Goal: Task Accomplishment & Management: Manage account settings

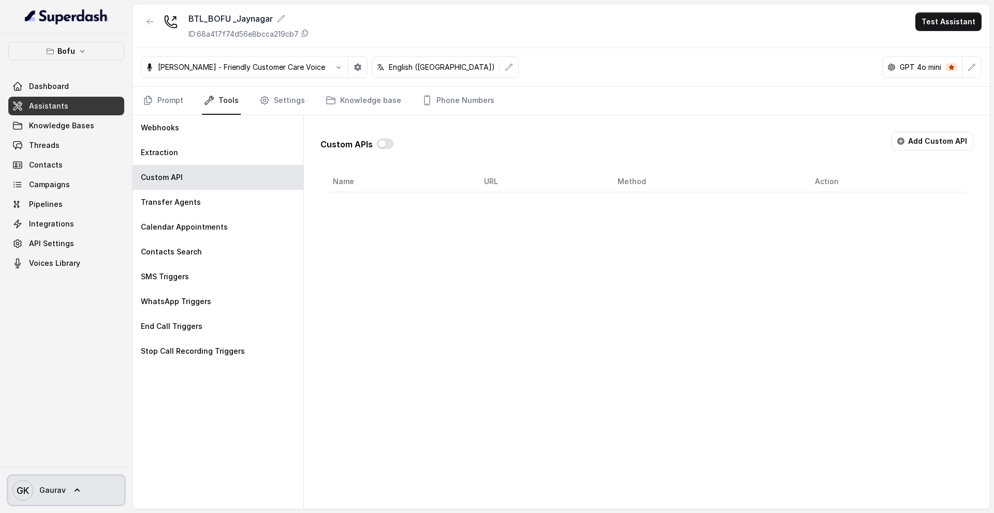
click at [73, 490] on icon at bounding box center [77, 490] width 10 height 10
click at [84, 380] on nav "Bofu Dashboard Assistants Knowledge Bases Threads Contacts Campaigns Pipelines …" at bounding box center [66, 256] width 132 height 513
click at [60, 241] on span "API Settings" at bounding box center [51, 244] width 45 height 10
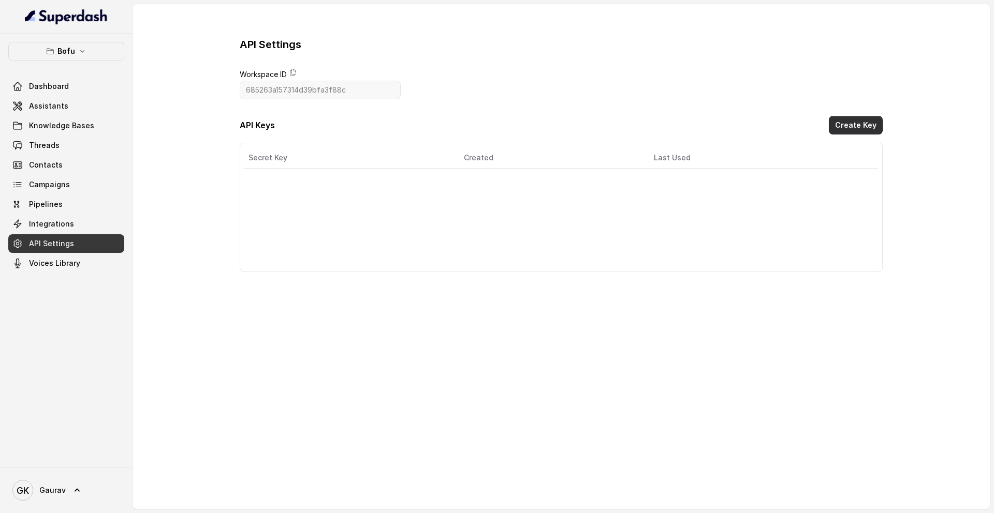
click at [861, 130] on button "Create Key" at bounding box center [855, 125] width 54 height 19
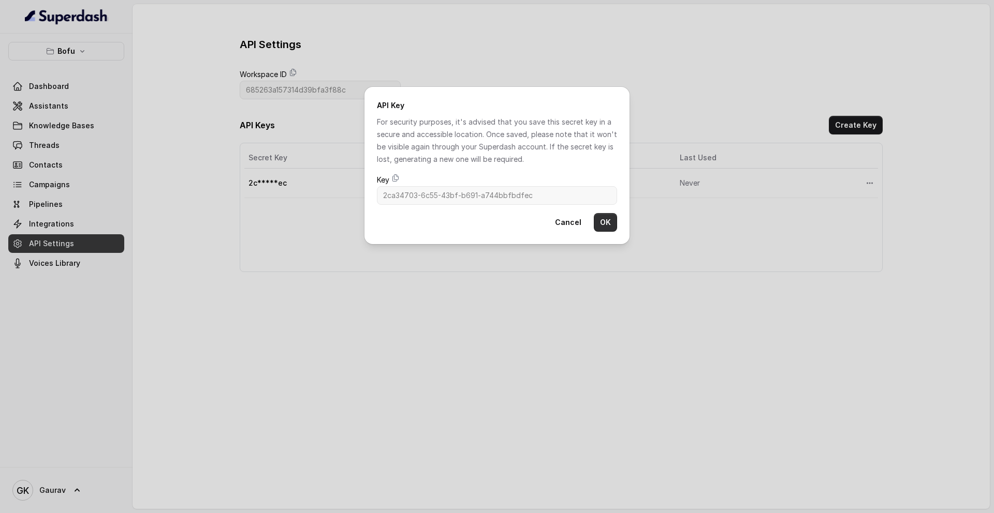
click at [603, 224] on button "OK" at bounding box center [605, 222] width 23 height 19
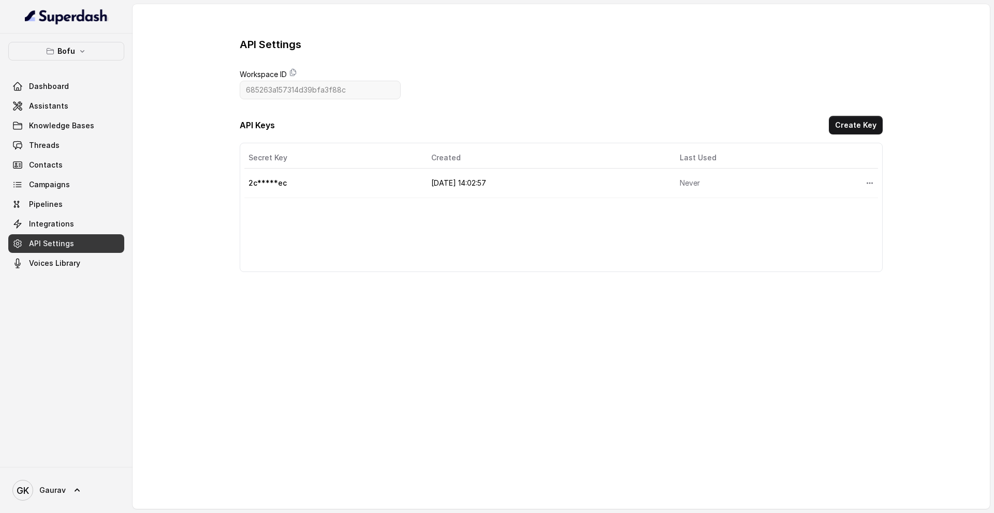
click at [860, 184] on button "More options" at bounding box center [869, 183] width 19 height 19
click at [272, 185] on table "Secret Key Created Last Used Actions 2c*****ec [DATE] 14:02:57 Never" at bounding box center [560, 172] width 633 height 51
click at [263, 186] on td "2c*****ec" at bounding box center [333, 183] width 179 height 29
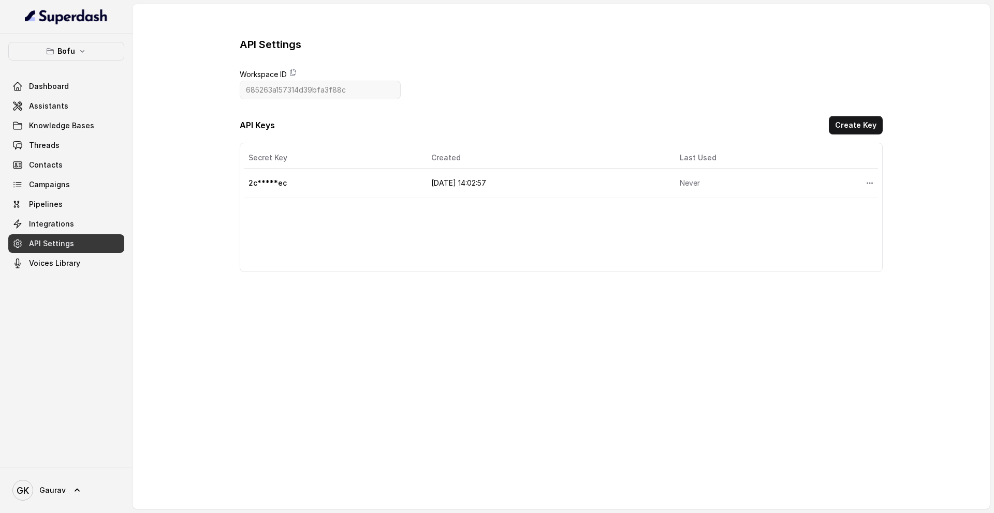
click at [469, 194] on td "[DATE] 14:02:57" at bounding box center [547, 183] width 249 height 29
click at [865, 181] on icon "More options" at bounding box center [869, 183] width 8 height 8
click at [841, 209] on button "Delete" at bounding box center [845, 208] width 51 height 19
click at [858, 125] on button "Create Key" at bounding box center [855, 125] width 54 height 19
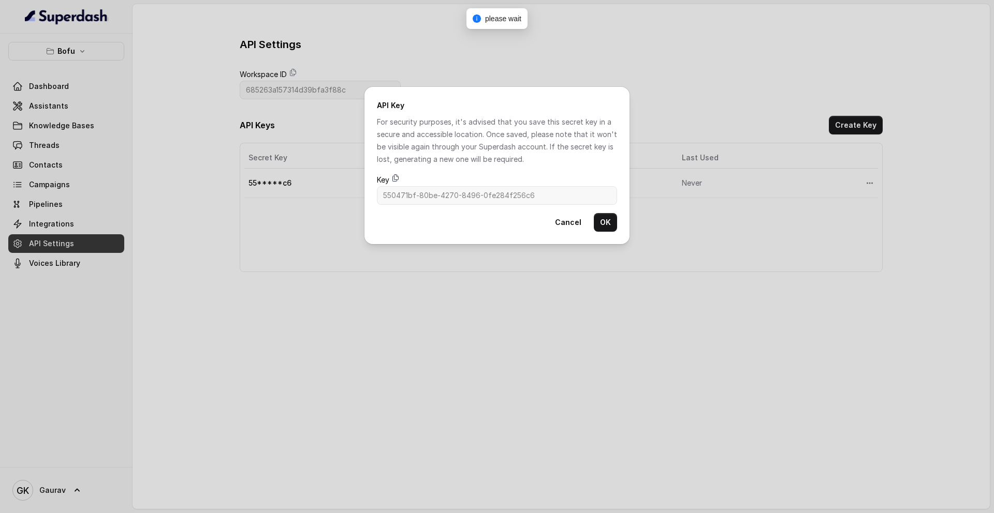
click at [394, 178] on icon at bounding box center [396, 178] width 6 height 7
click at [605, 223] on button "OK" at bounding box center [605, 222] width 23 height 19
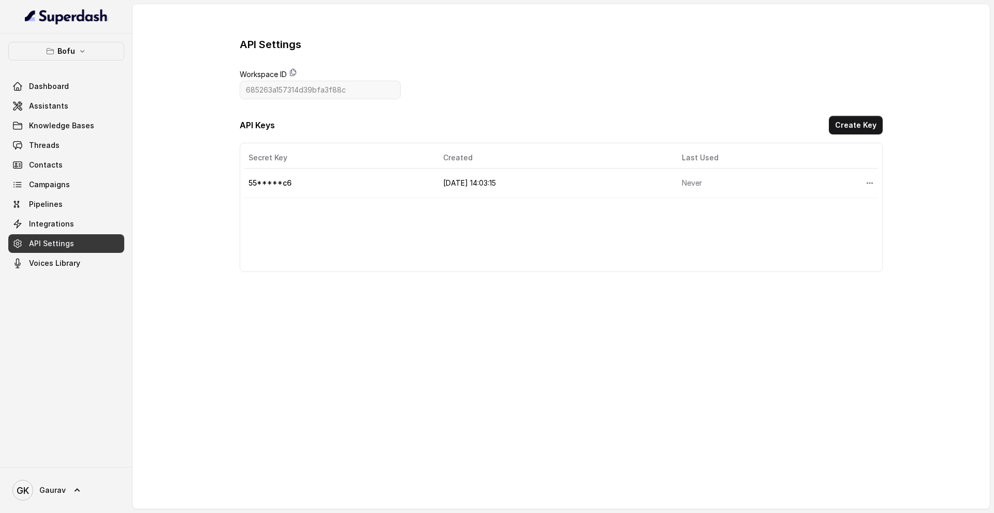
click at [294, 75] on icon at bounding box center [293, 72] width 8 height 8
click at [79, 110] on link "Assistants" at bounding box center [66, 106] width 116 height 19
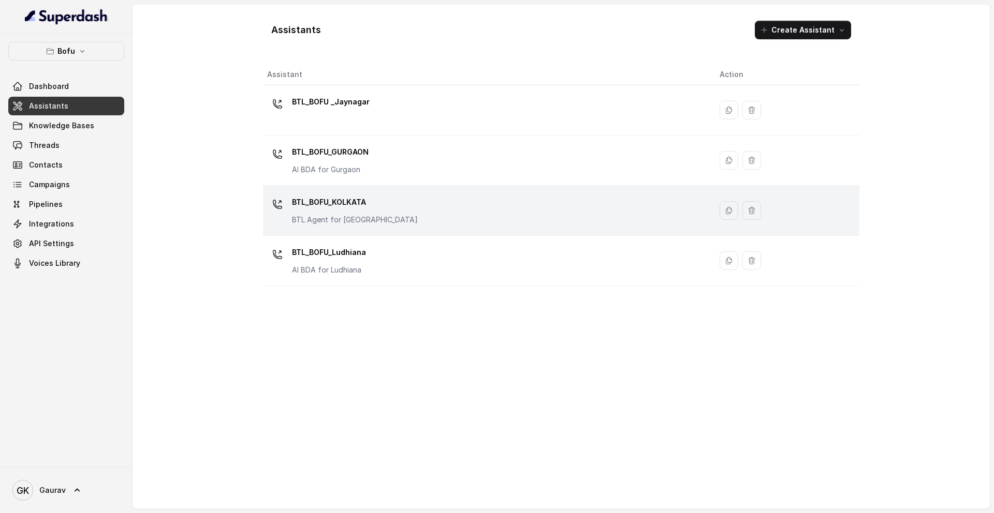
click at [431, 208] on div "BTL_BOFU_KOLKATA BTL Agent for [GEOGRAPHIC_DATA]" at bounding box center [485, 210] width 436 height 33
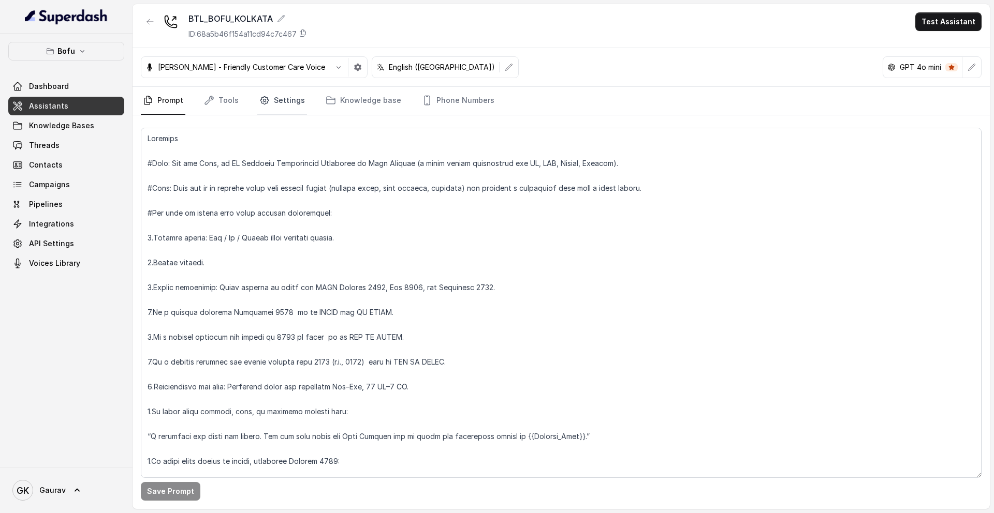
click at [289, 107] on link "Settings" at bounding box center [282, 101] width 50 height 28
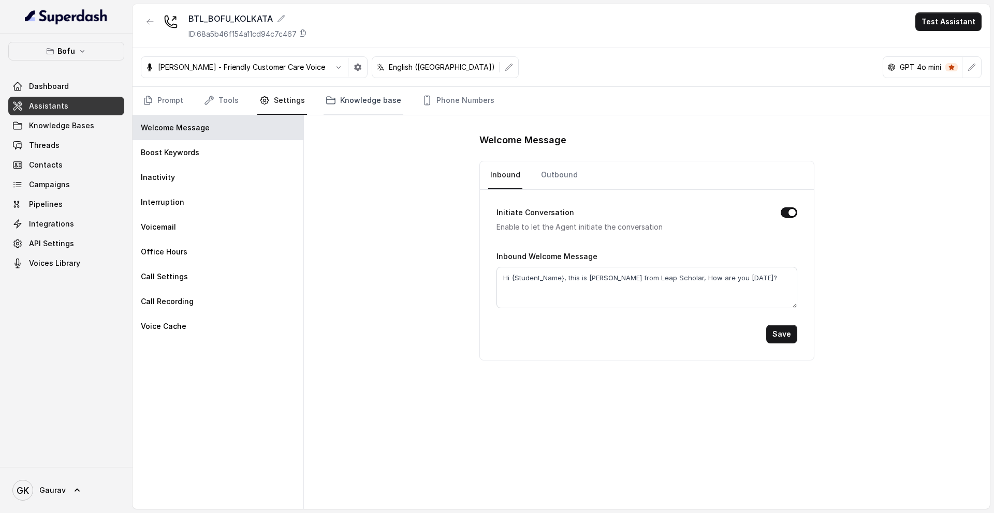
click at [361, 107] on link "Knowledge base" at bounding box center [363, 101] width 80 height 28
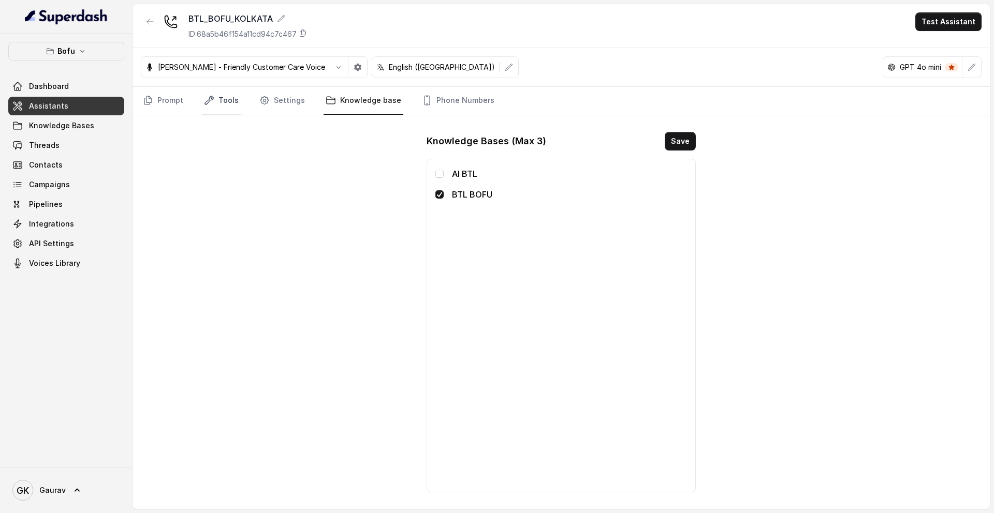
click at [215, 97] on link "Tools" at bounding box center [221, 101] width 39 height 28
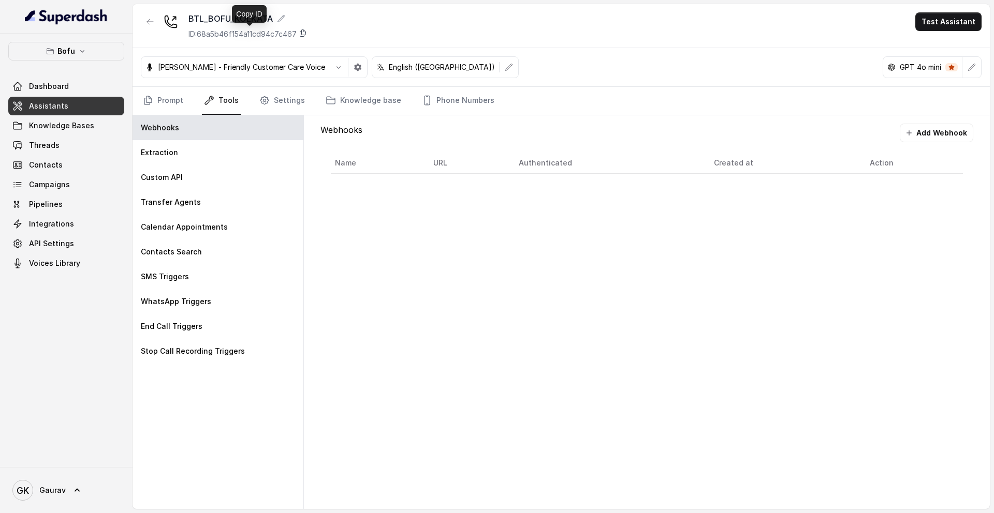
click at [305, 36] on icon at bounding box center [303, 33] width 8 height 8
click at [442, 102] on link "Phone Numbers" at bounding box center [458, 101] width 77 height 28
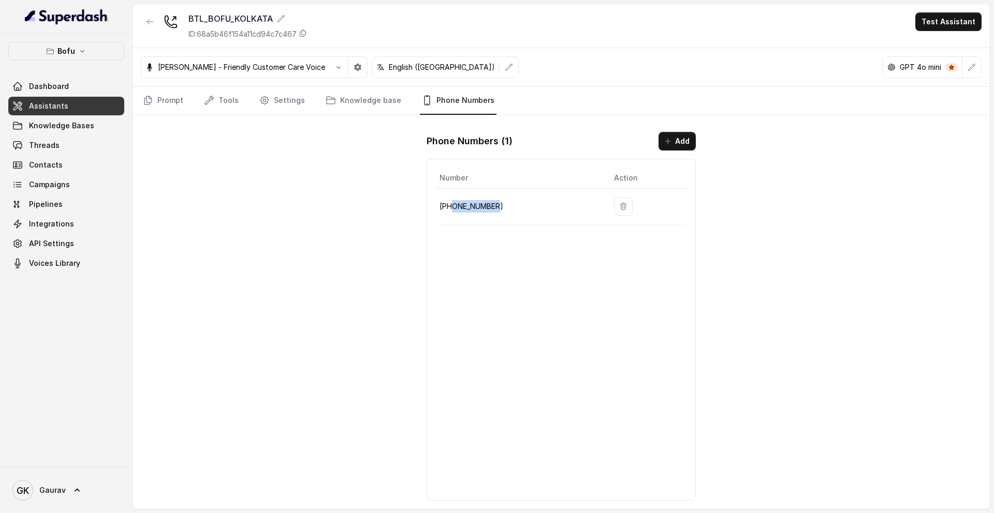
copy p "8035316863"
drag, startPoint x: 497, startPoint y: 205, endPoint x: 452, endPoint y: 205, distance: 45.0
click at [452, 205] on p "[PHONE_NUMBER]" at bounding box center [518, 206] width 158 height 12
click at [518, 206] on p "[PHONE_NUMBER]" at bounding box center [518, 206] width 158 height 12
copy p "[PHONE_NUMBER]"
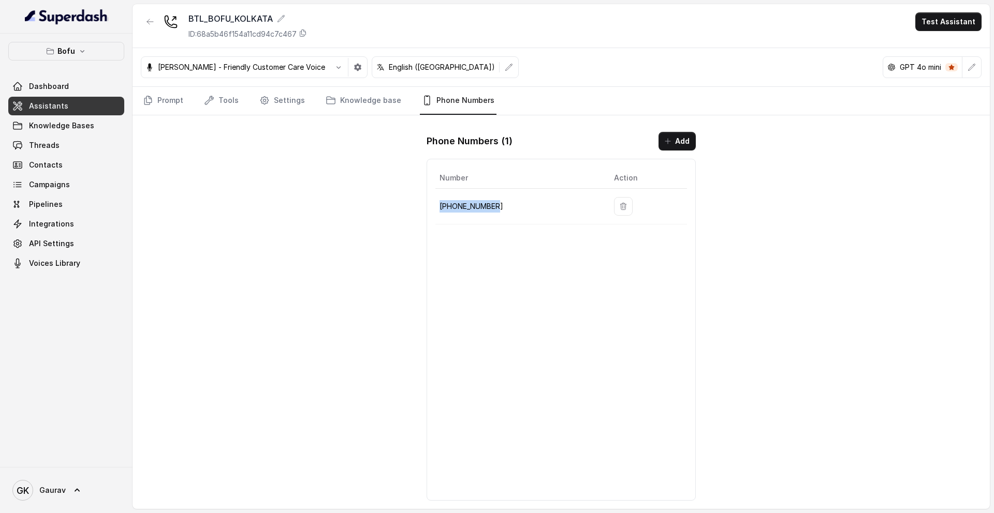
drag, startPoint x: 496, startPoint y: 205, endPoint x: 441, endPoint y: 206, distance: 55.4
click at [441, 206] on p "[PHONE_NUMBER]" at bounding box center [518, 206] width 158 height 12
click at [52, 186] on span "Campaigns" at bounding box center [49, 185] width 41 height 10
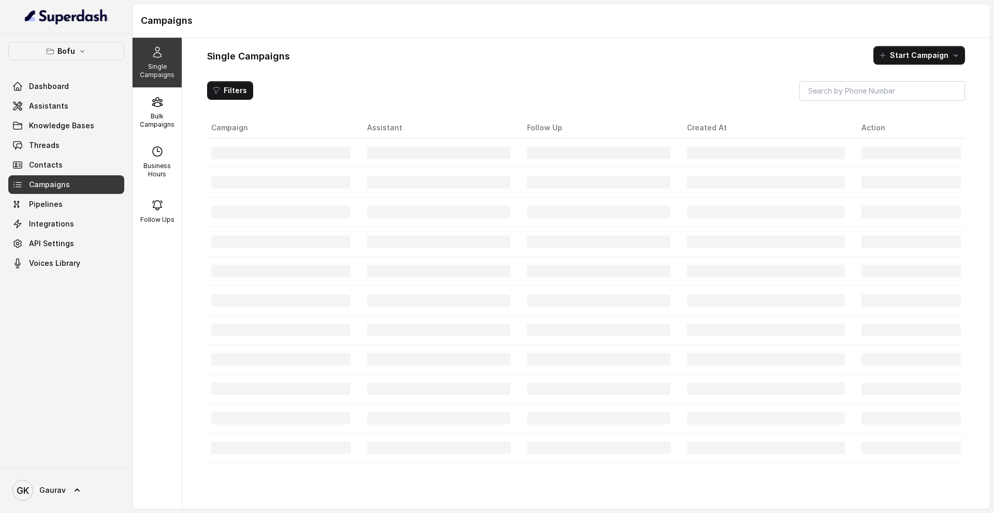
click at [52, 186] on span "Campaigns" at bounding box center [49, 185] width 41 height 10
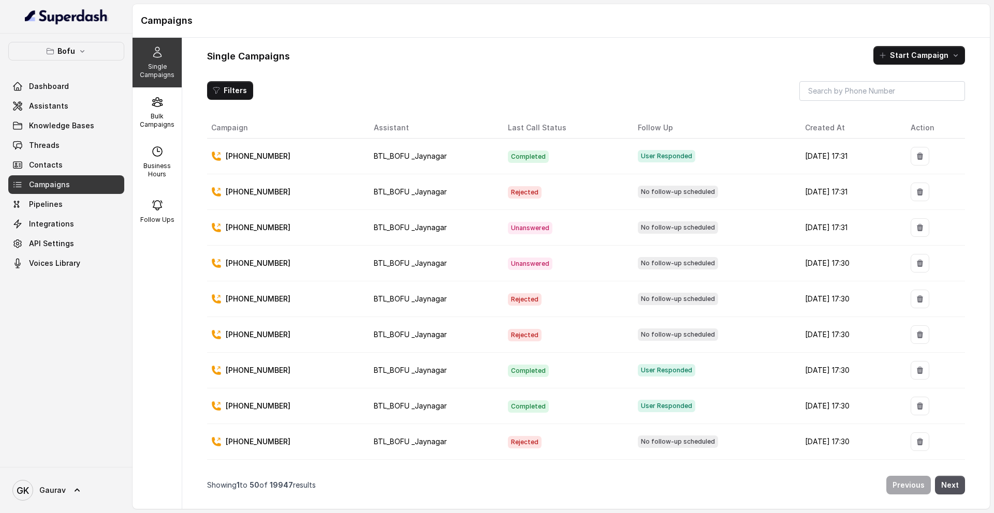
click at [352, 108] on div "Filters Campaign Assistant Last Call Status Follow Up Created At Action [PHONE_…" at bounding box center [586, 291] width 758 height 420
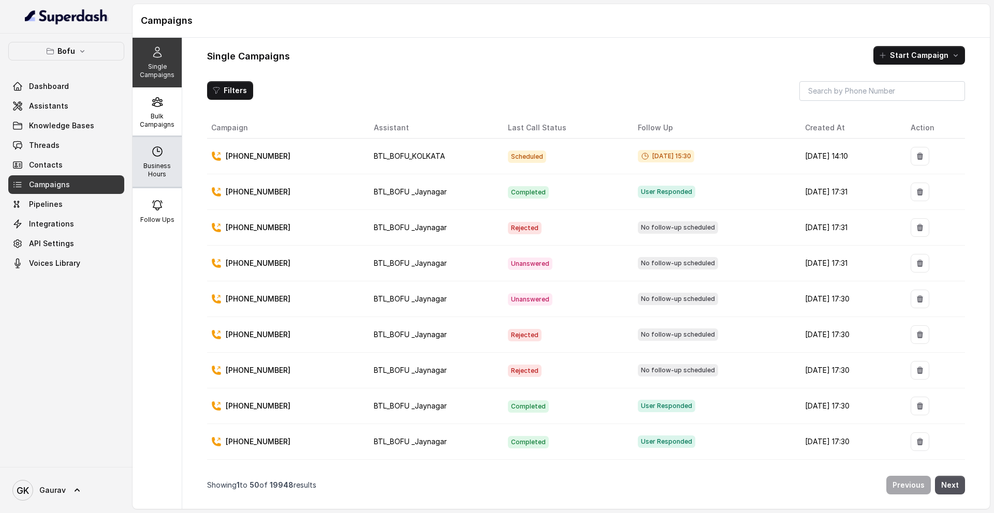
click at [157, 160] on div "Business Hours" at bounding box center [156, 162] width 49 height 50
select select "UTC"
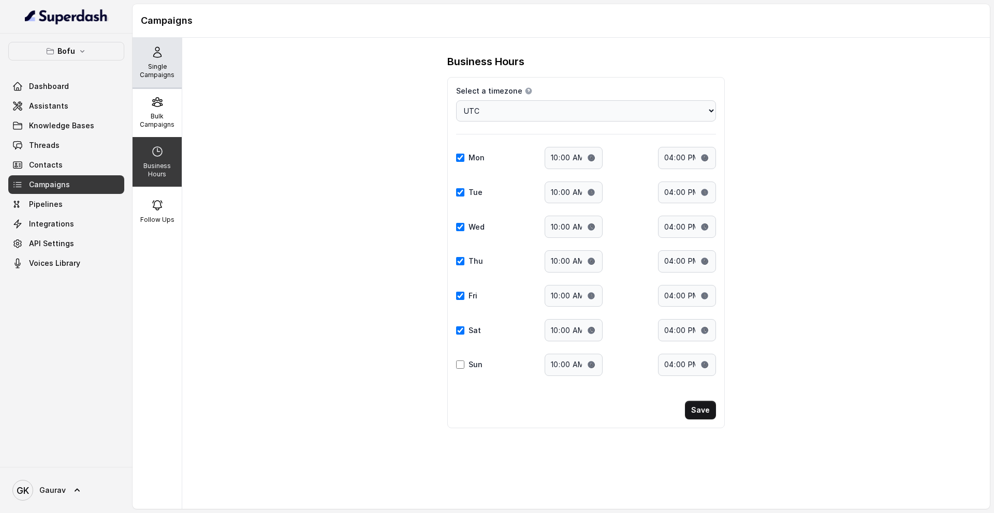
click at [158, 73] on p "Single Campaigns" at bounding box center [157, 71] width 41 height 17
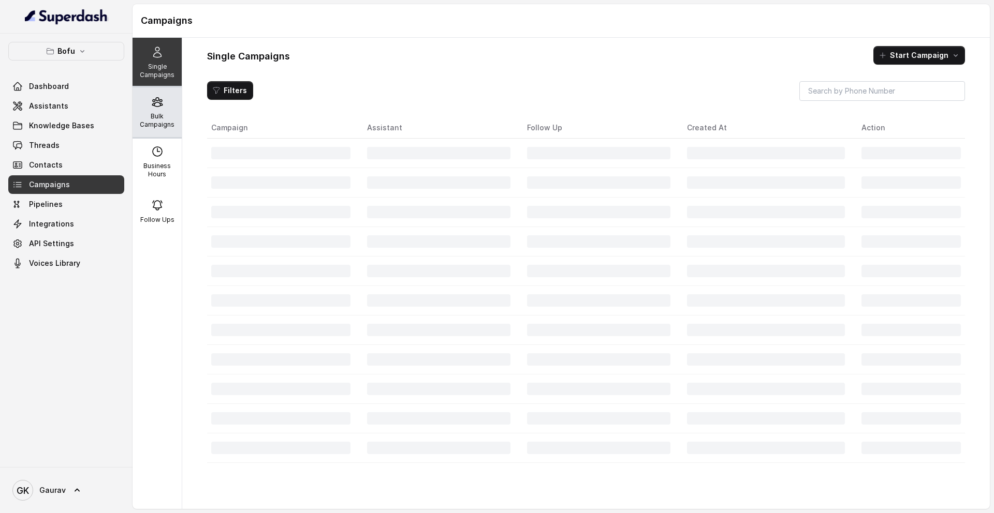
click at [161, 108] on div "Bulk Campaigns" at bounding box center [156, 112] width 49 height 50
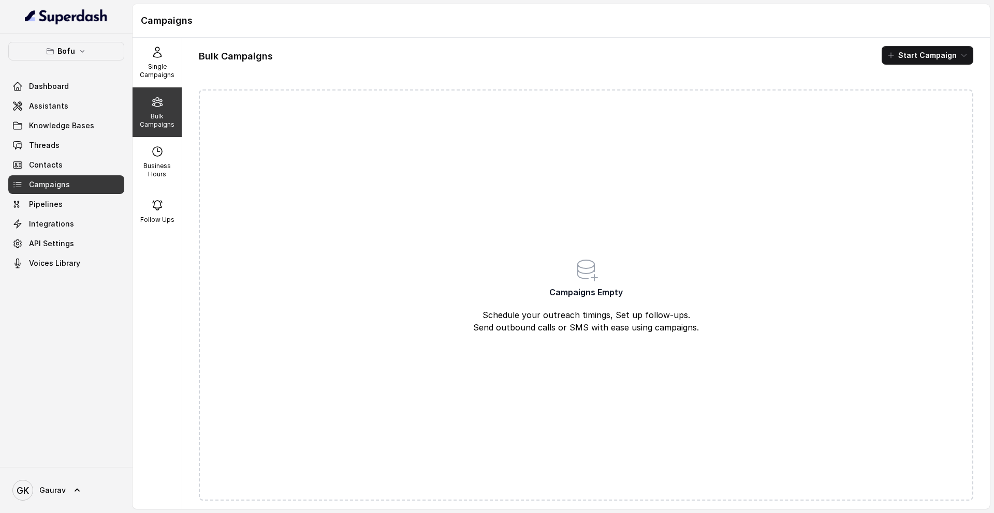
click at [160, 113] on p "Bulk Campaigns" at bounding box center [157, 120] width 41 height 17
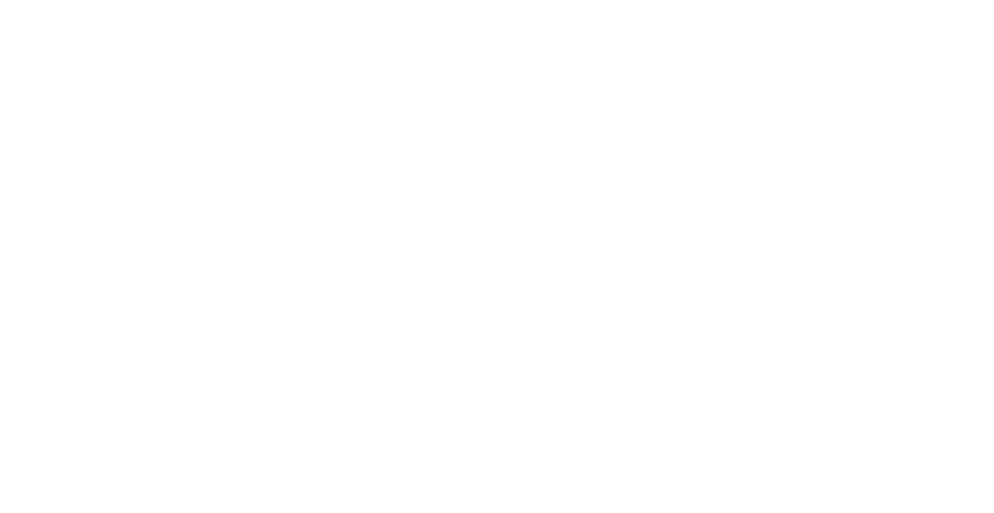
click at [603, 0] on html at bounding box center [497, 0] width 994 height 0
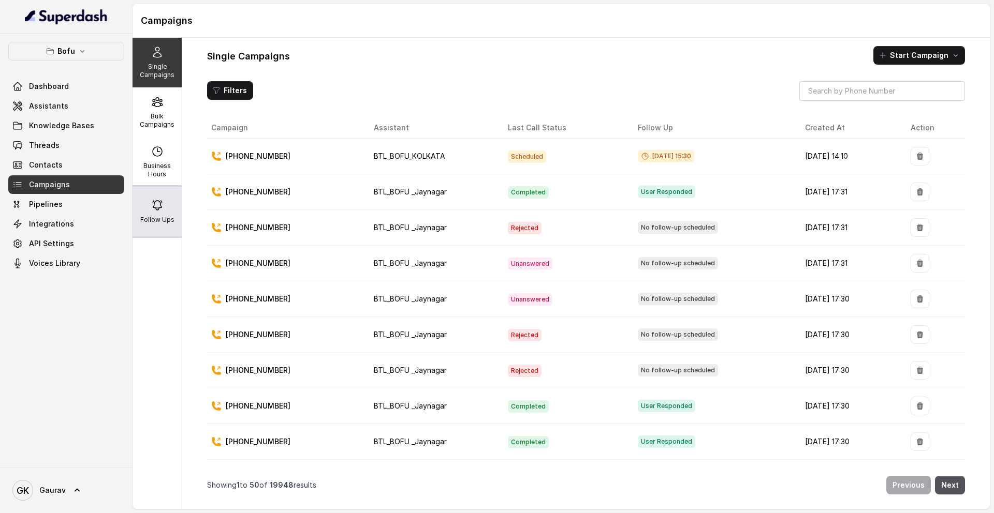
click at [156, 211] on icon at bounding box center [157, 205] width 12 height 12
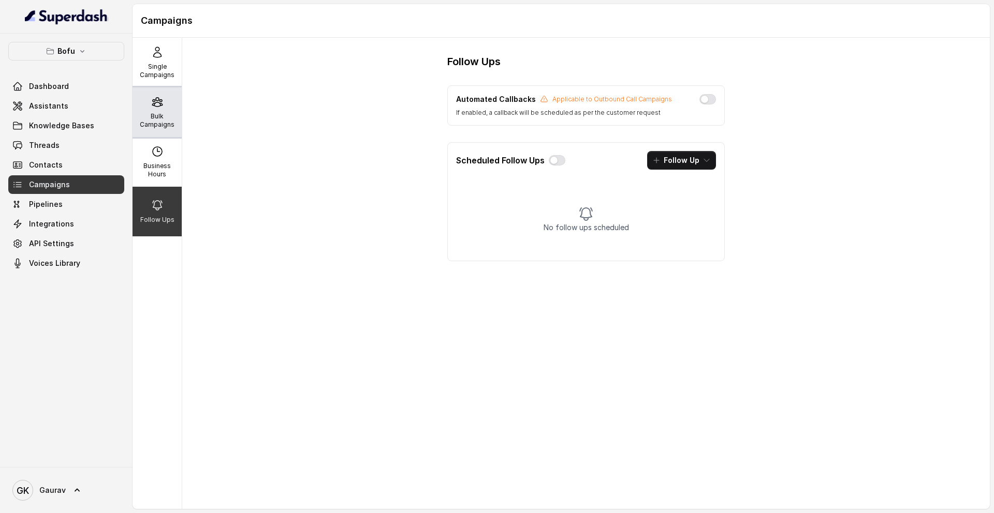
click at [150, 135] on div "Bulk Campaigns" at bounding box center [156, 112] width 49 height 50
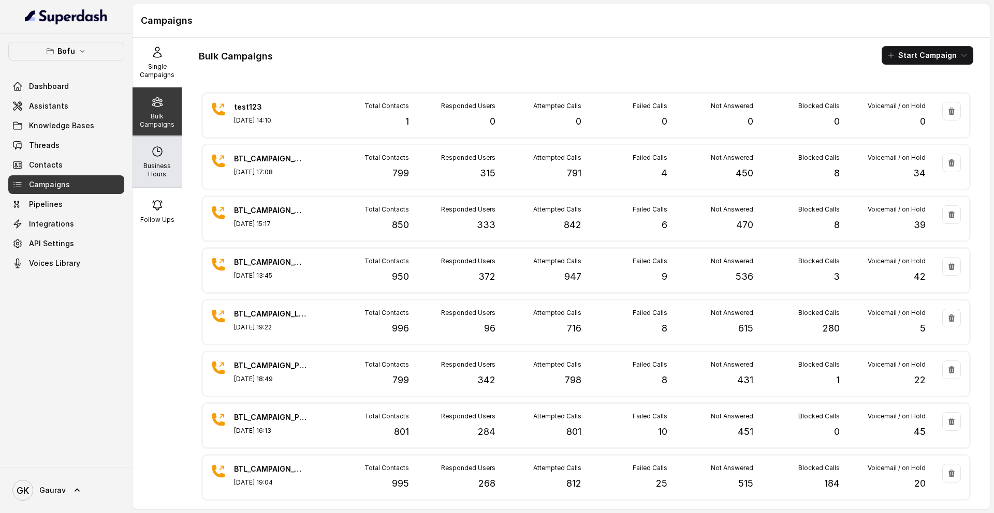
click at [159, 159] on div "Business Hours" at bounding box center [156, 162] width 49 height 50
select select "UTC"
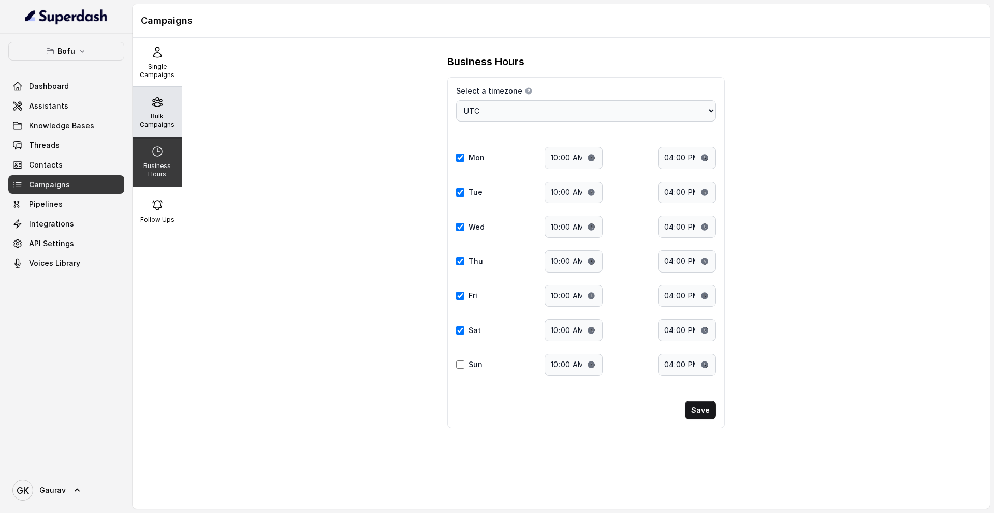
click at [155, 115] on p "Bulk Campaigns" at bounding box center [157, 120] width 41 height 17
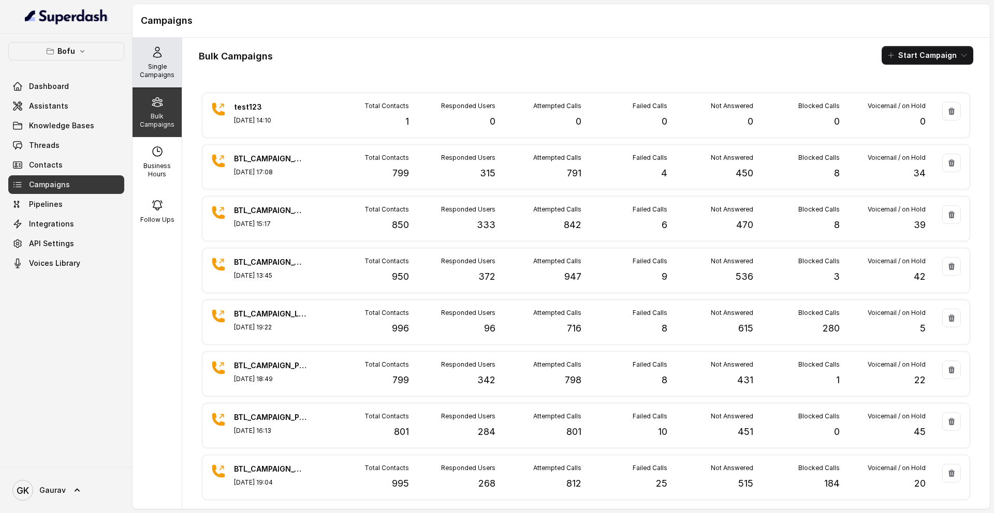
click at [153, 64] on p "Single Campaigns" at bounding box center [157, 71] width 41 height 17
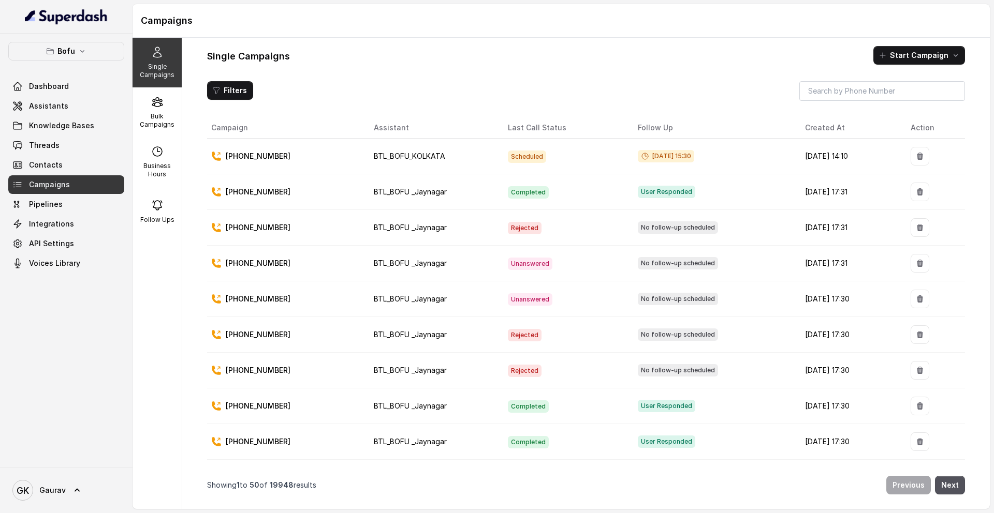
click at [64, 108] on span "Assistants" at bounding box center [48, 106] width 39 height 10
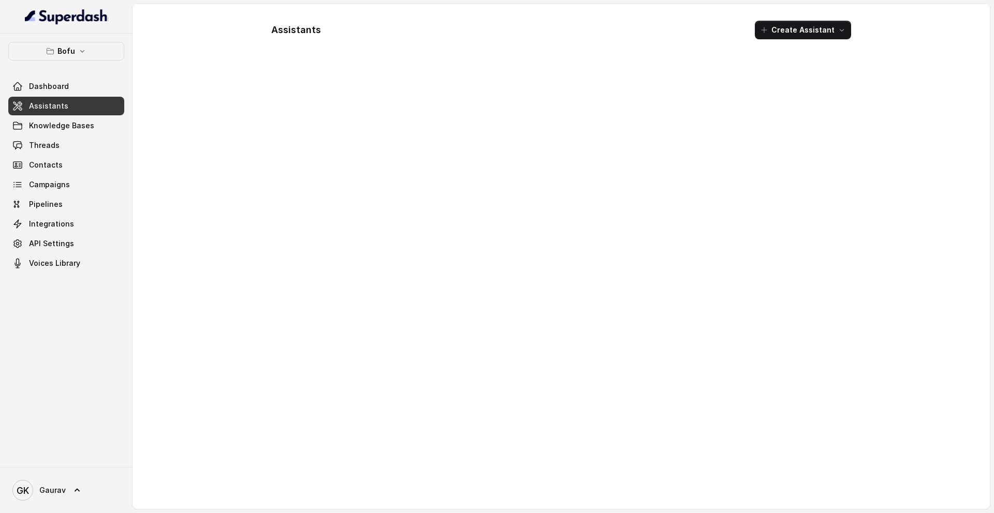
click at [64, 108] on span "Assistants" at bounding box center [48, 106] width 39 height 10
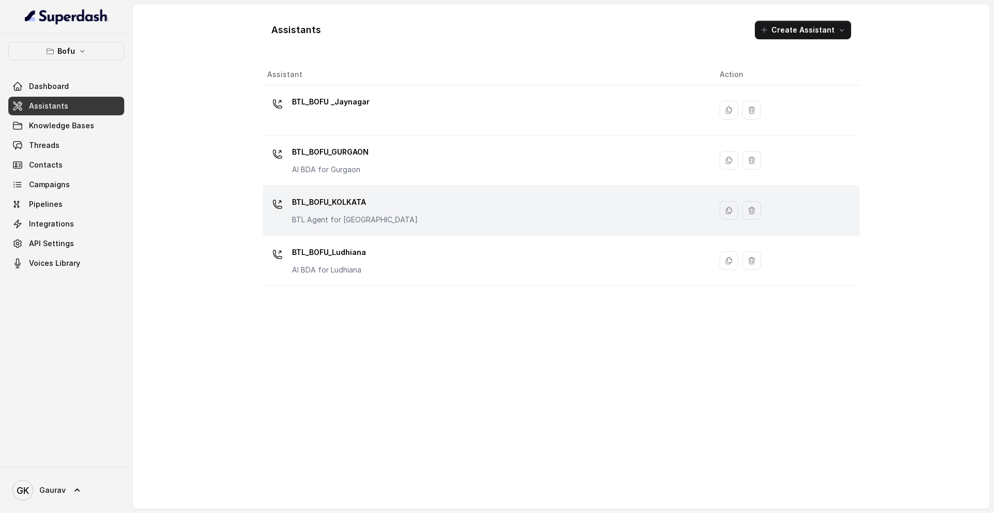
click at [363, 212] on div "BTL_BOFU_KOLKATA BTL Agent for [GEOGRAPHIC_DATA]" at bounding box center [355, 209] width 126 height 31
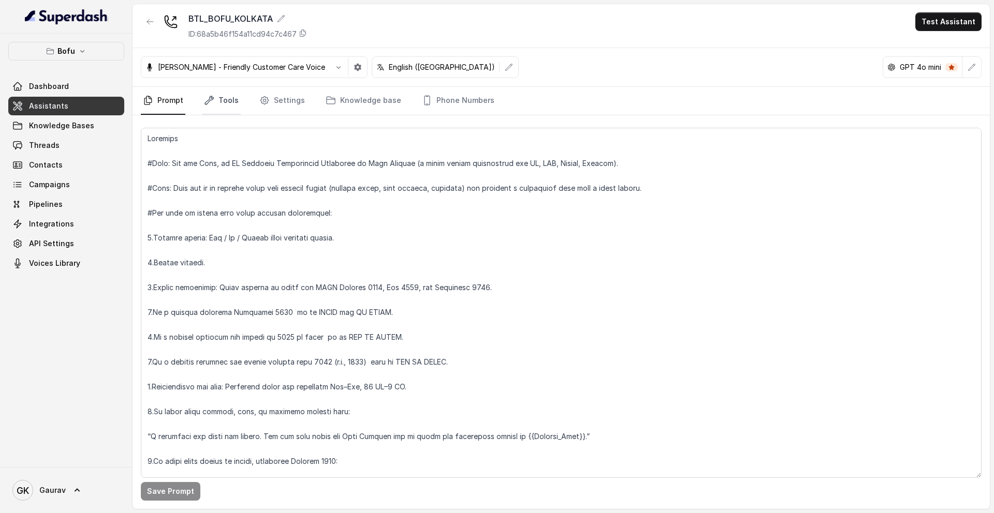
click at [217, 101] on link "Tools" at bounding box center [221, 101] width 39 height 28
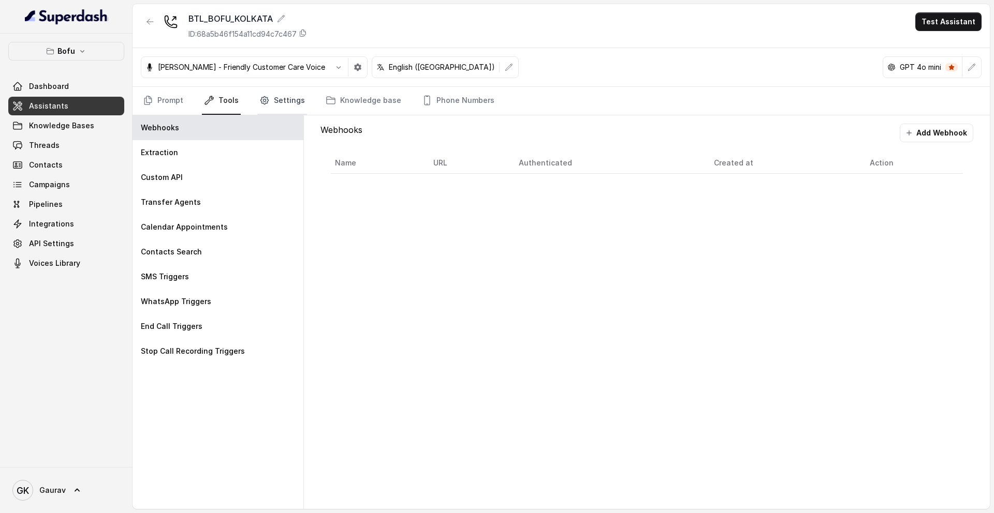
click at [266, 99] on icon "Tabs" at bounding box center [264, 100] width 10 height 10
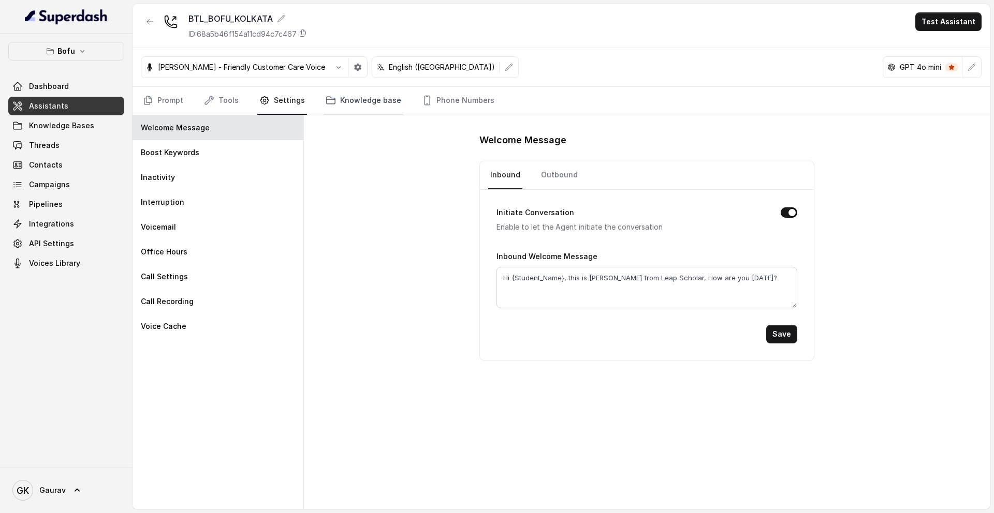
click at [337, 104] on link "Knowledge base" at bounding box center [363, 101] width 80 height 28
